Goal: Find specific page/section: Find specific page/section

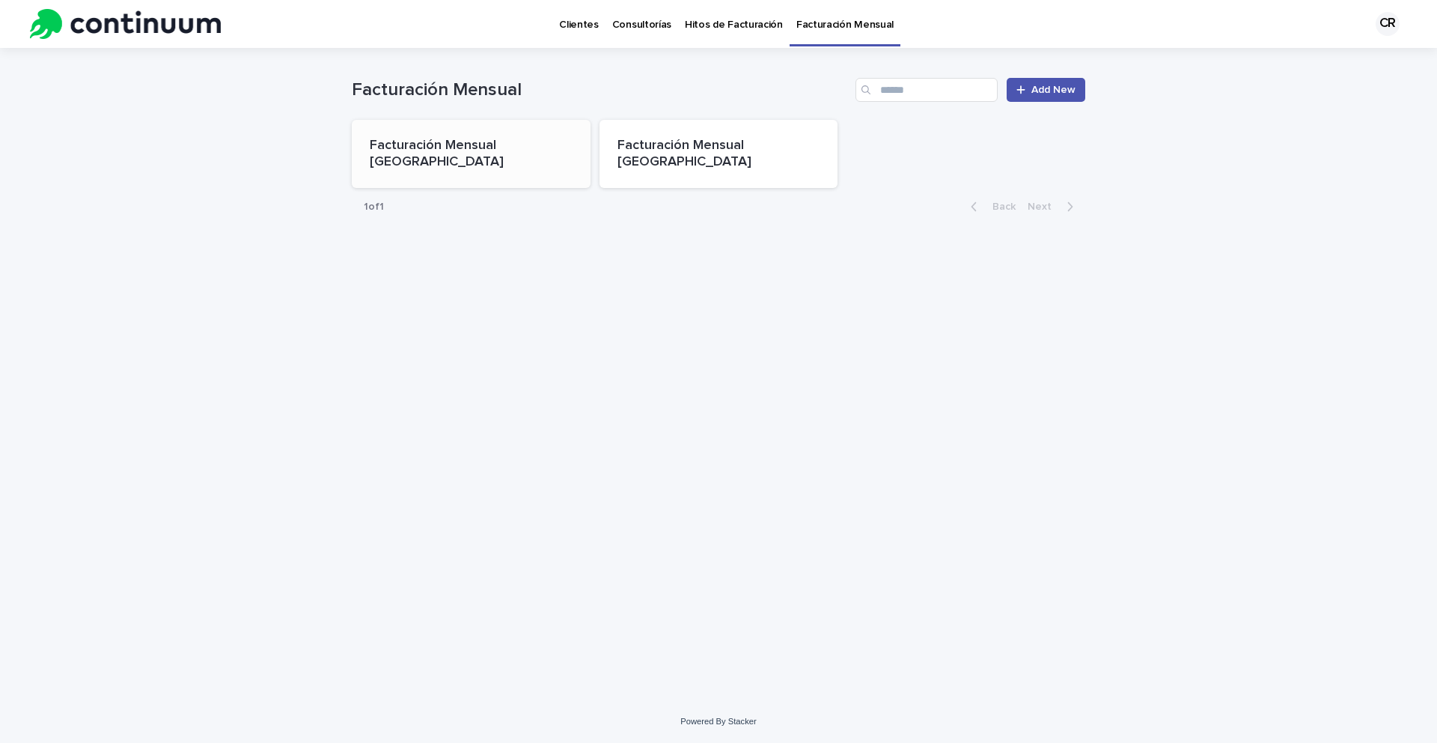
click at [487, 142] on p "Facturación Mensual [GEOGRAPHIC_DATA]" at bounding box center [471, 154] width 203 height 32
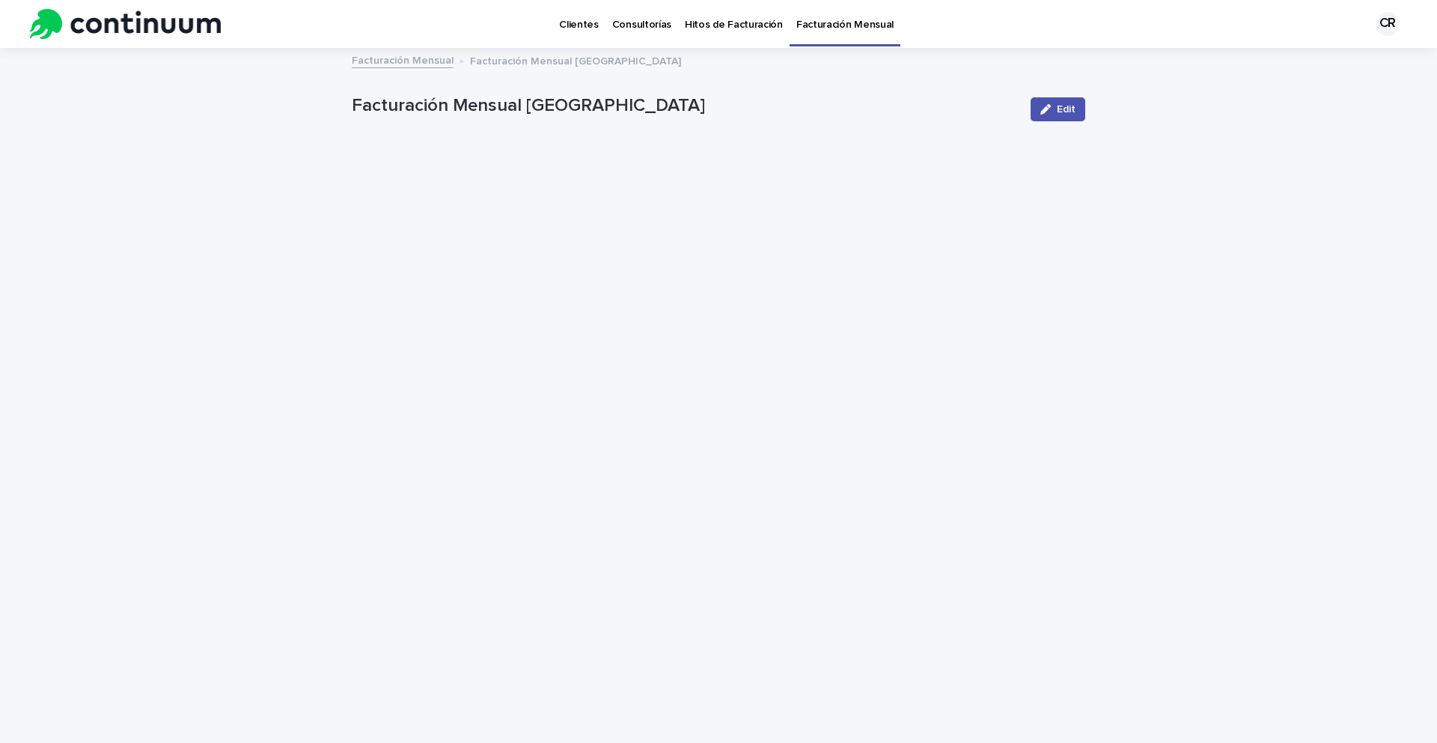
click at [636, 21] on p "Consultorías" at bounding box center [641, 15] width 59 height 31
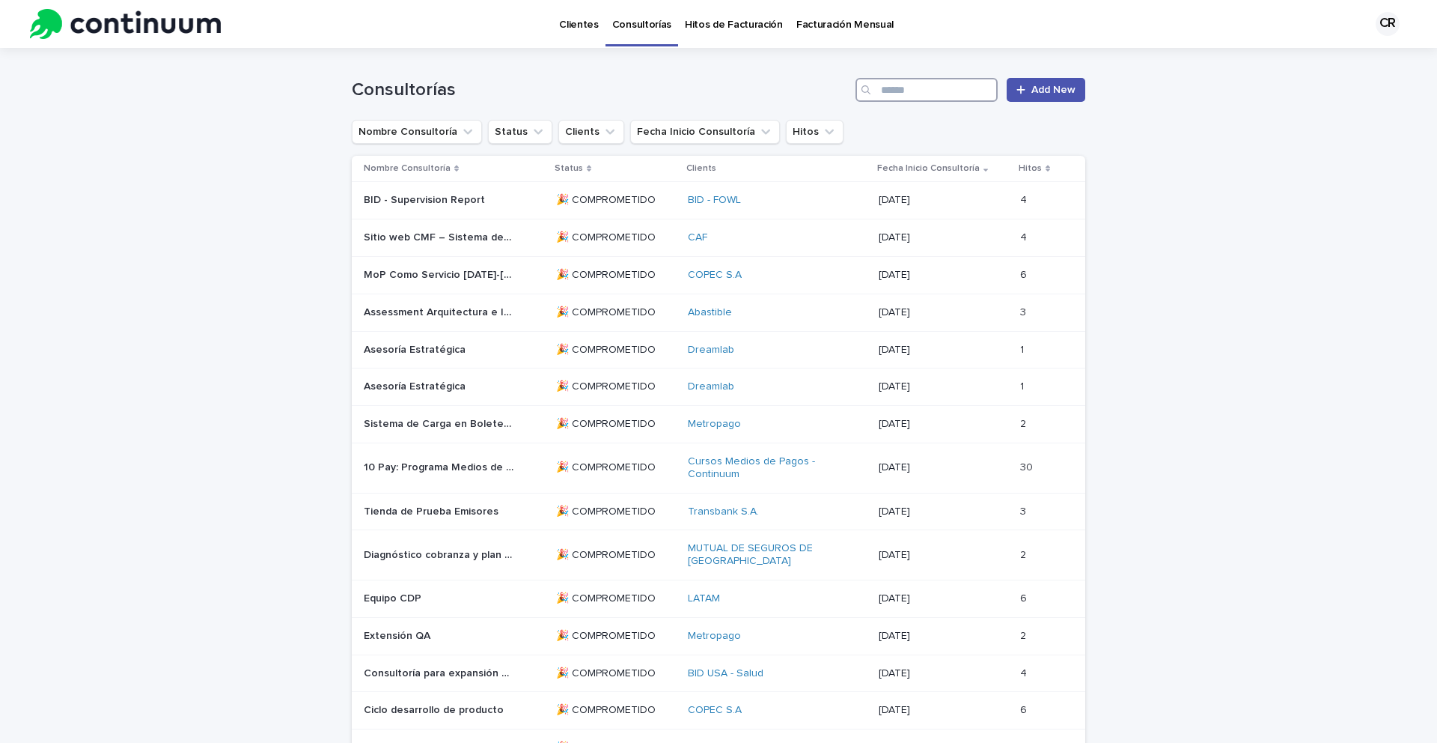
click at [921, 94] on input "Search" at bounding box center [927, 90] width 142 height 24
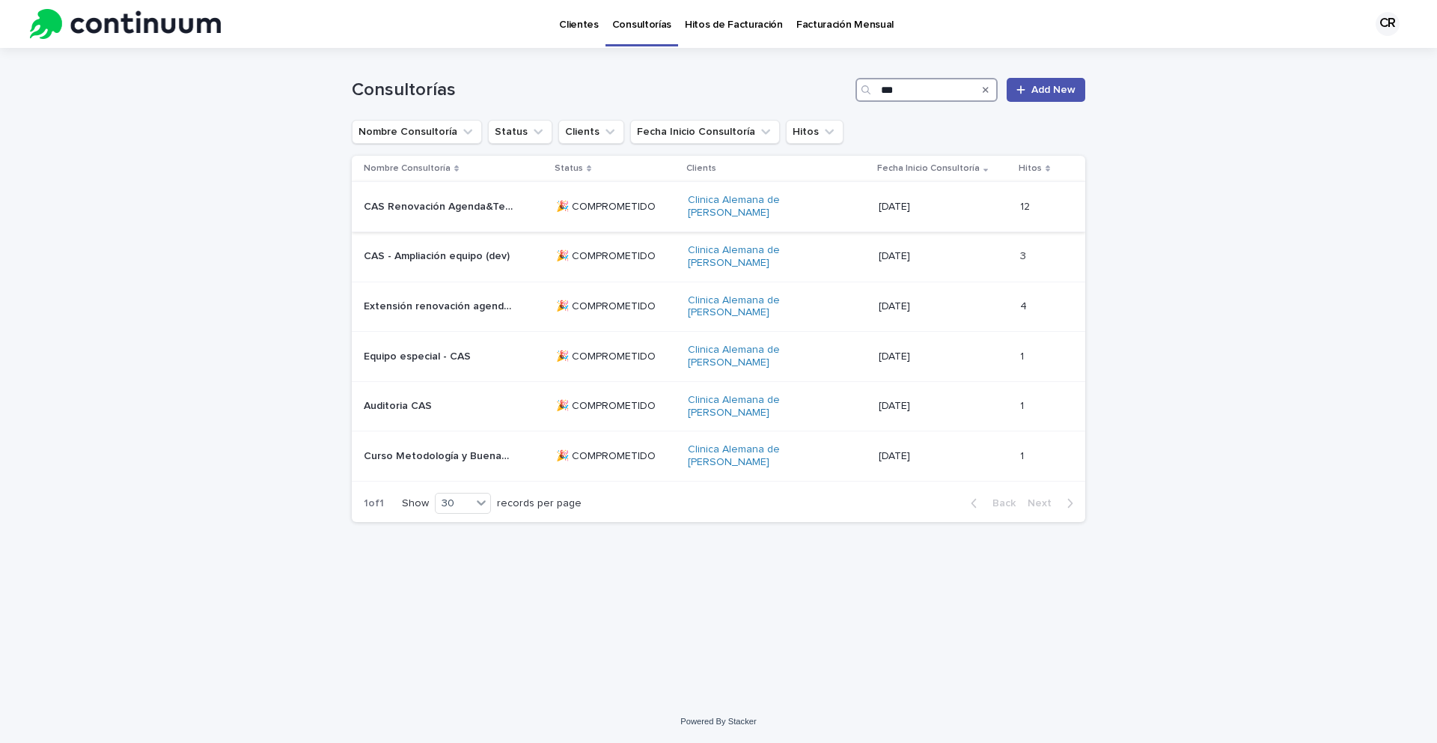
type input "***"
click at [838, 219] on div "Clinica Alemana de [PERSON_NAME]" at bounding box center [777, 206] width 179 height 37
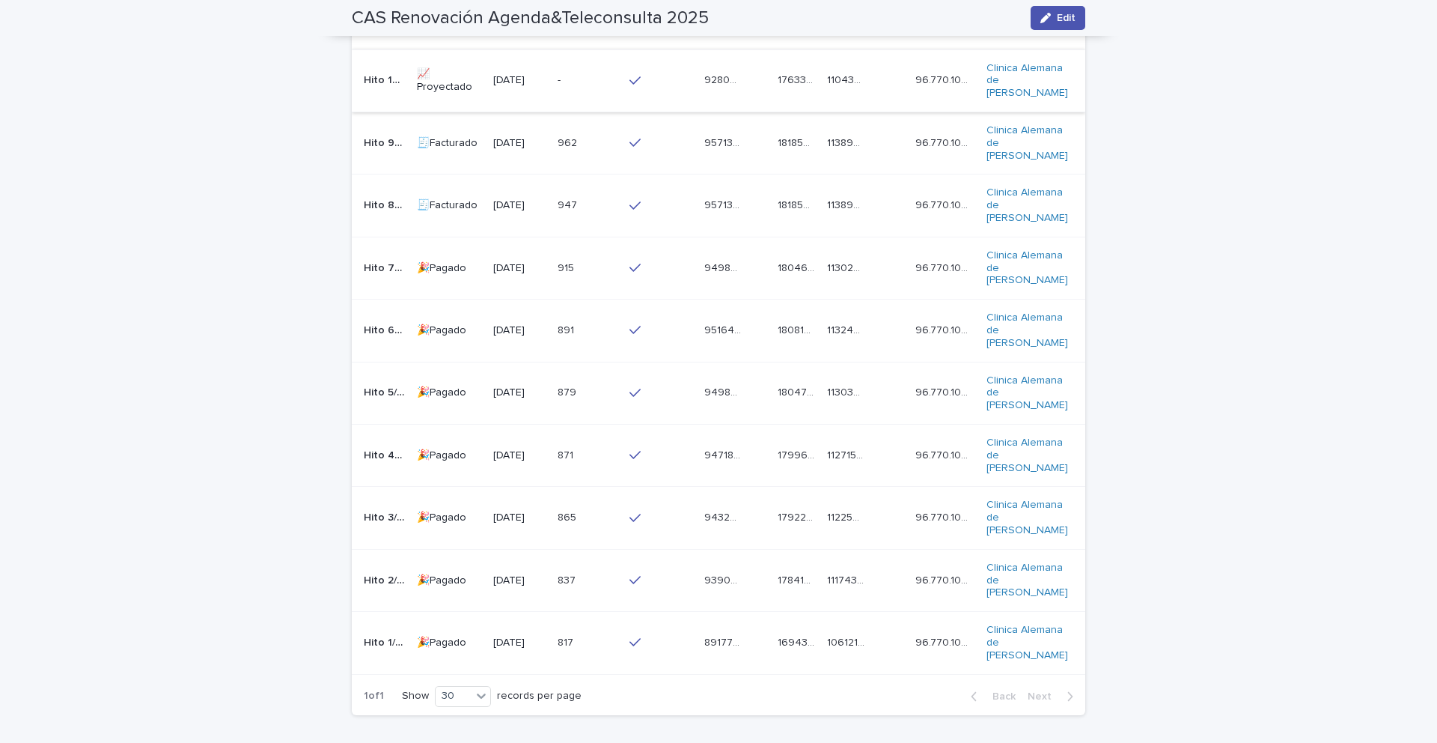
scroll to position [1129, 0]
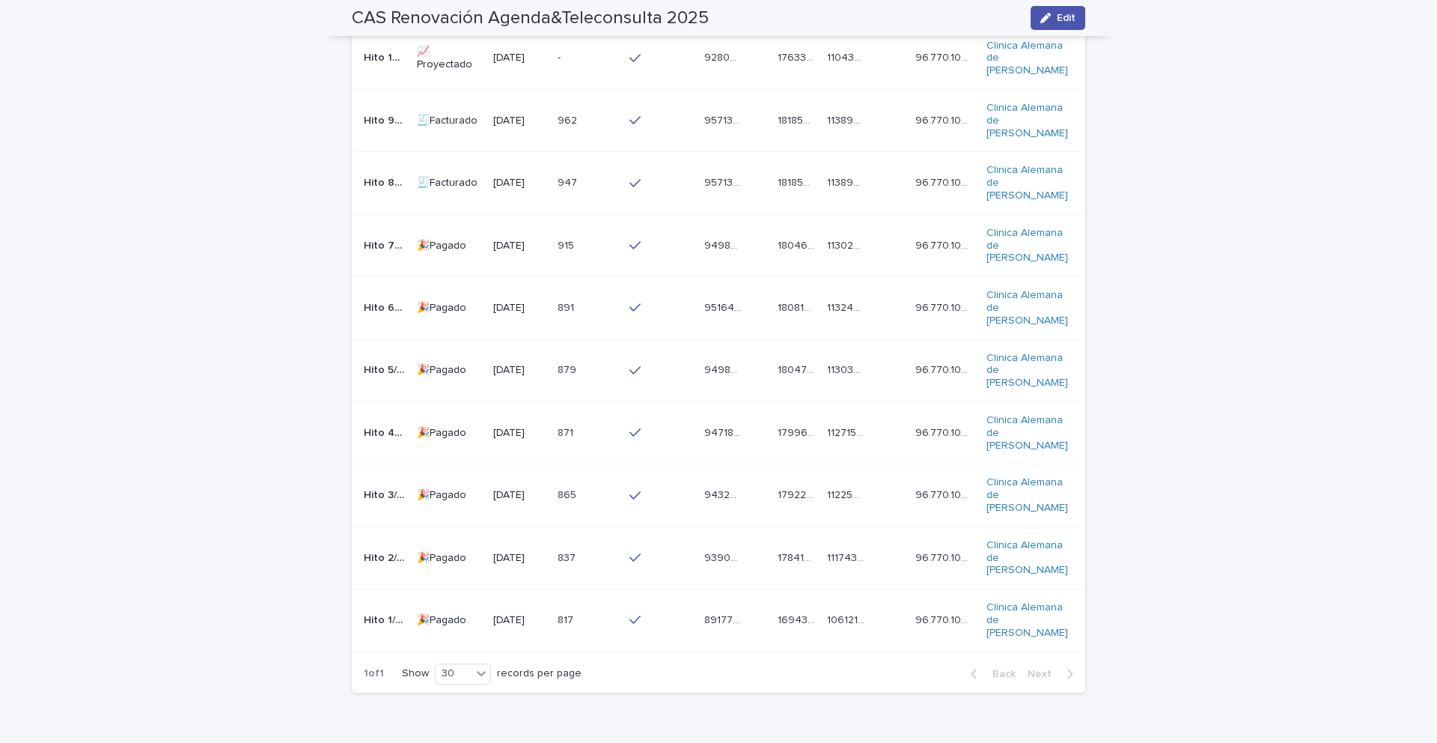
click at [592, 628] on div "817 817" at bounding box center [587, 620] width 59 height 25
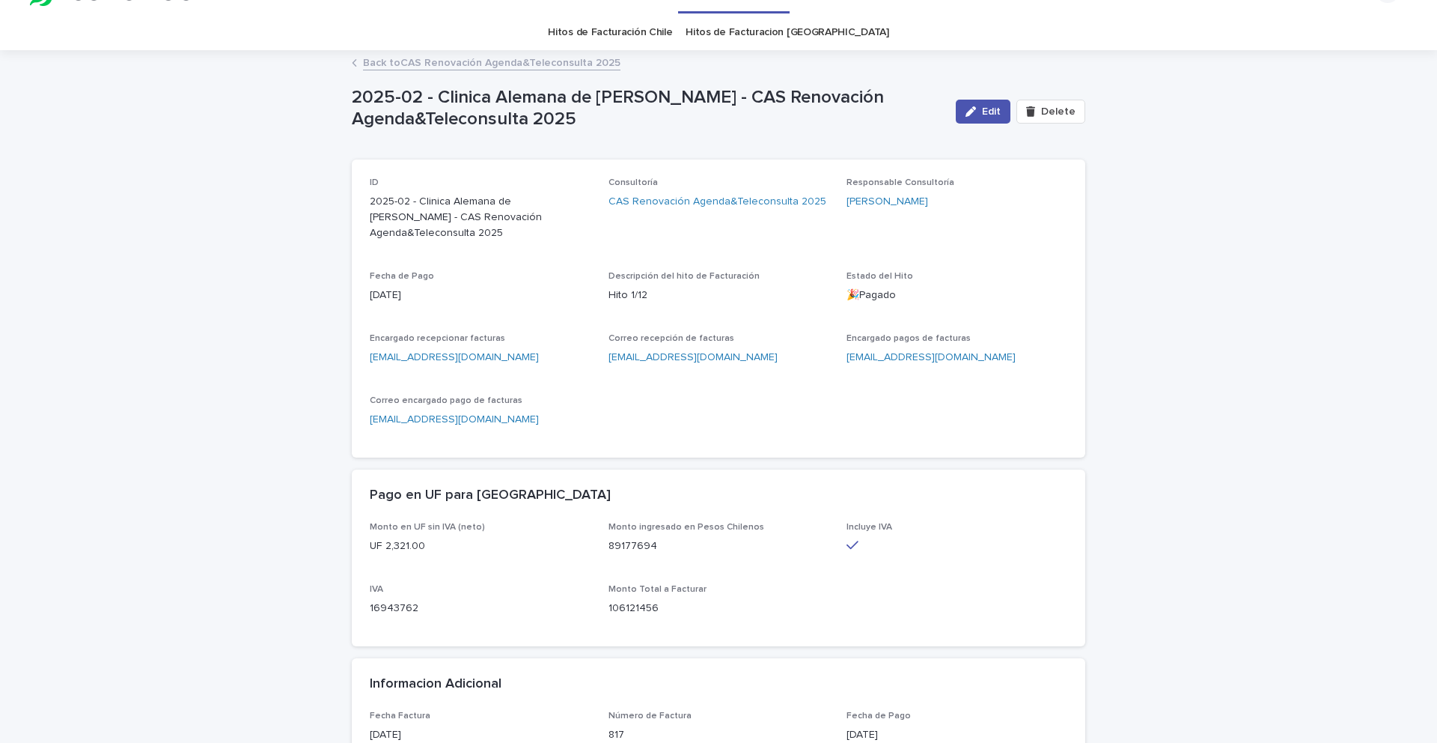
scroll to position [33, 0]
